Goal: Transaction & Acquisition: Purchase product/service

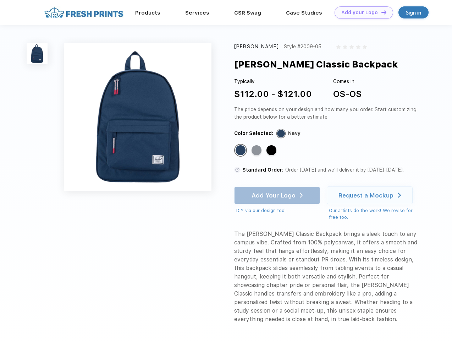
click at [361, 12] on link "Add your Logo Design Tool" at bounding box center [364, 12] width 59 height 12
click at [0, 0] on div "Design Tool" at bounding box center [0, 0] width 0 height 0
click at [381, 12] on link "Add your Logo Design Tool" at bounding box center [364, 12] width 59 height 12
click at [37, 53] on img at bounding box center [37, 53] width 21 height 21
click at [241, 150] on div "Standard Color" at bounding box center [241, 150] width 10 height 10
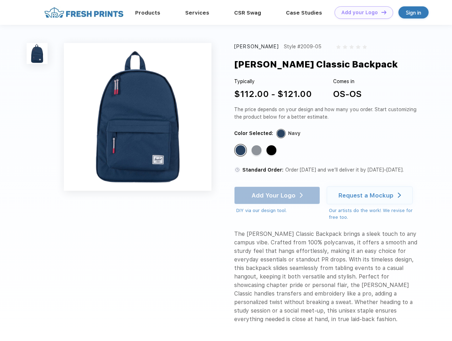
click at [257, 150] on div "Standard Color" at bounding box center [257, 150] width 10 height 10
click at [272, 150] on div "Standard Color" at bounding box center [272, 150] width 10 height 10
click at [278, 195] on div "Add Your Logo DIY via our design tool. Ah shoot! This product isn't up in our d…" at bounding box center [277, 200] width 86 height 28
click at [371, 195] on div "Request a Mockup" at bounding box center [366, 195] width 55 height 7
